Goal: Find specific page/section

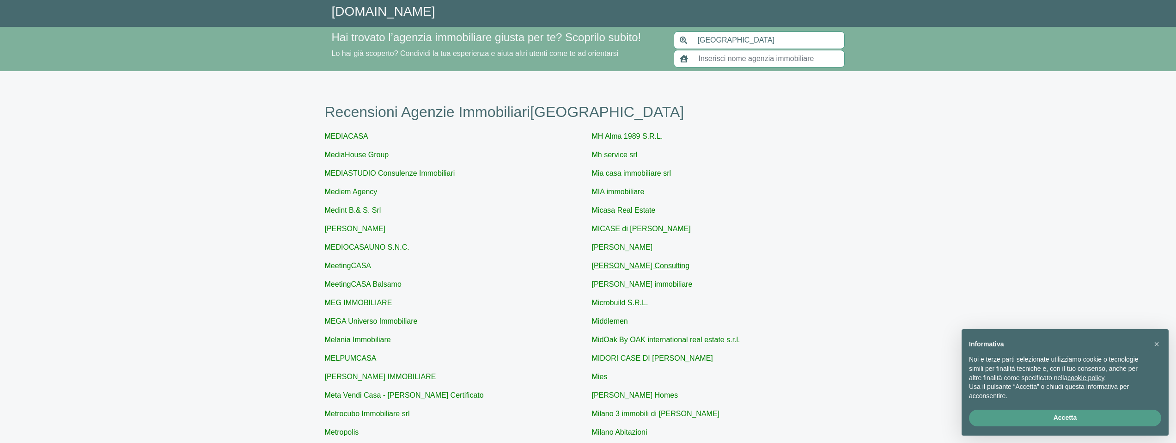
click at [653, 267] on link "[PERSON_NAME] Consulting" at bounding box center [641, 265] width 98 height 8
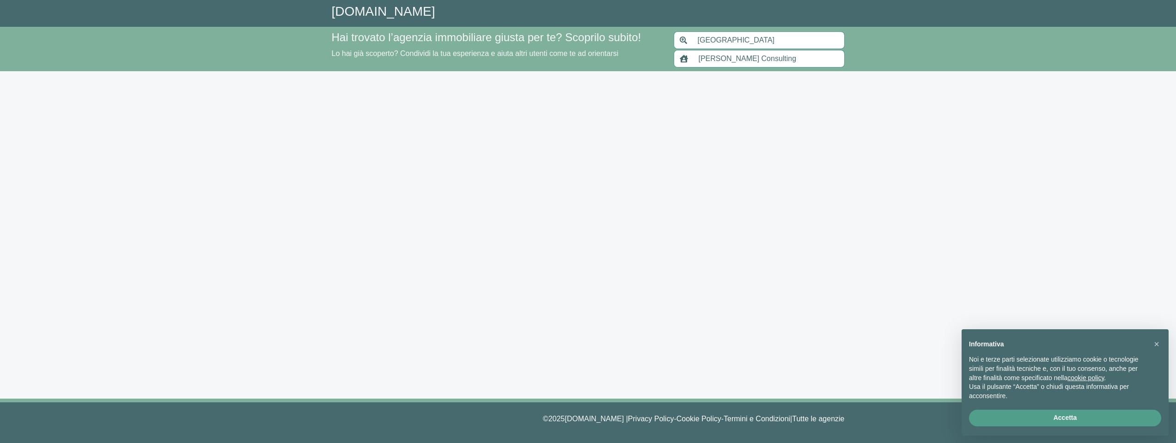
type input "[PERSON_NAME] Consulting"
